Goal: Task Accomplishment & Management: Manage account settings

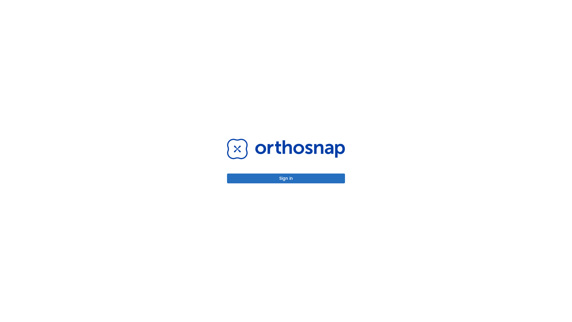
click at [286, 178] on button "Sign in" at bounding box center [286, 178] width 118 height 10
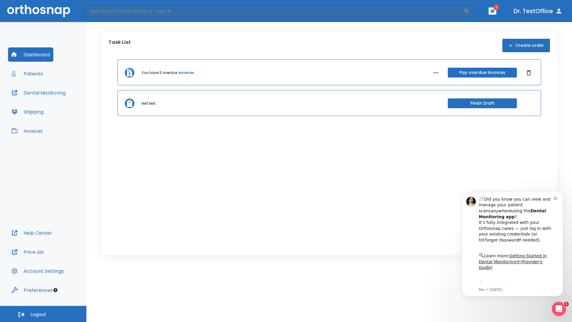
click at [43, 314] on span "Logout" at bounding box center [38, 314] width 16 height 7
